Goal: Find specific page/section: Find specific page/section

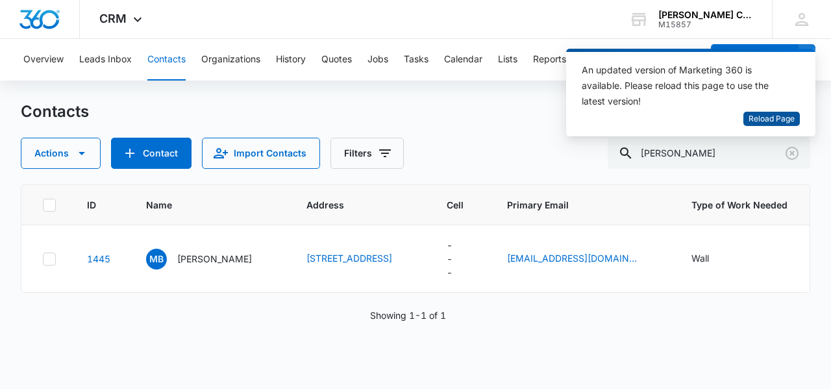
click at [759, 120] on span "Reload Page" at bounding box center [772, 119] width 46 height 12
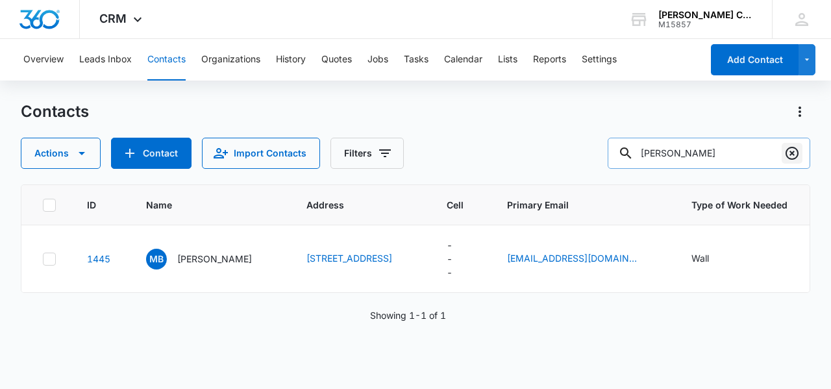
click at [790, 153] on icon "Clear" at bounding box center [793, 154] width 16 height 16
